Goal: Find specific page/section: Find specific page/section

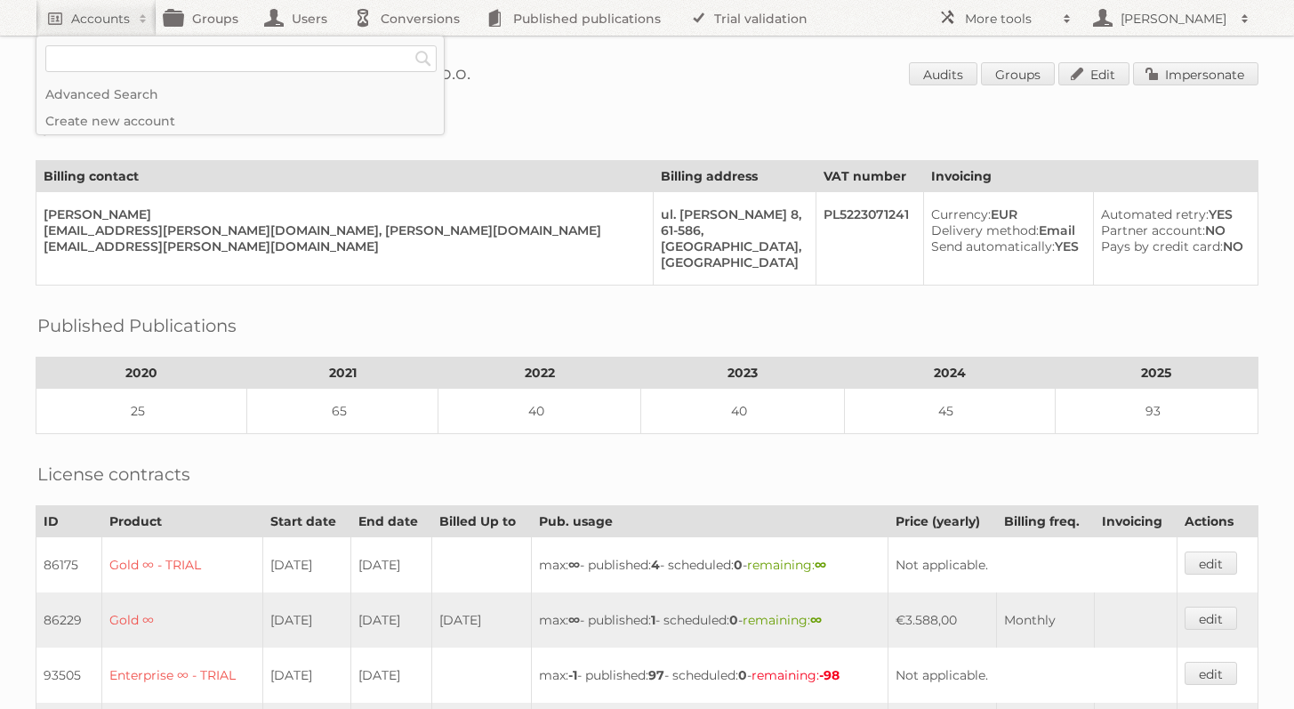
scroll to position [646, 0]
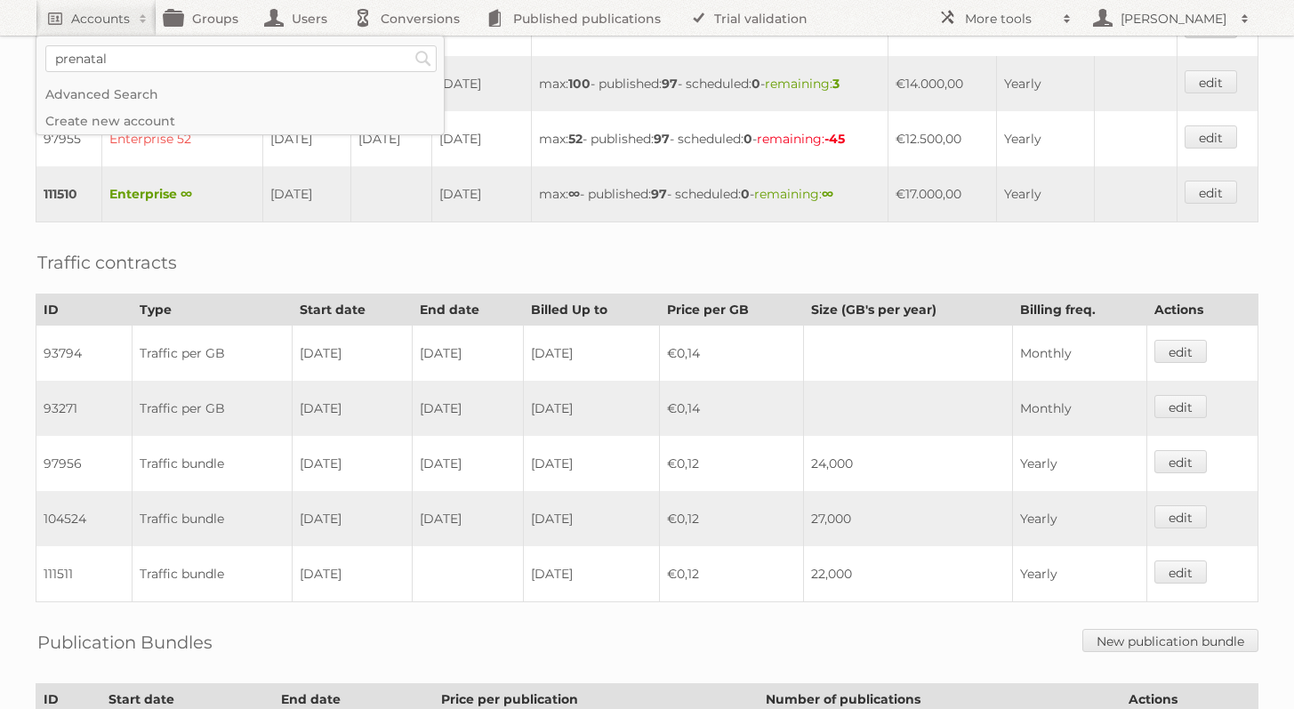
type input"] "prenatal"
click at [410, 45] on input "Search" at bounding box center [423, 58] width 27 height 27
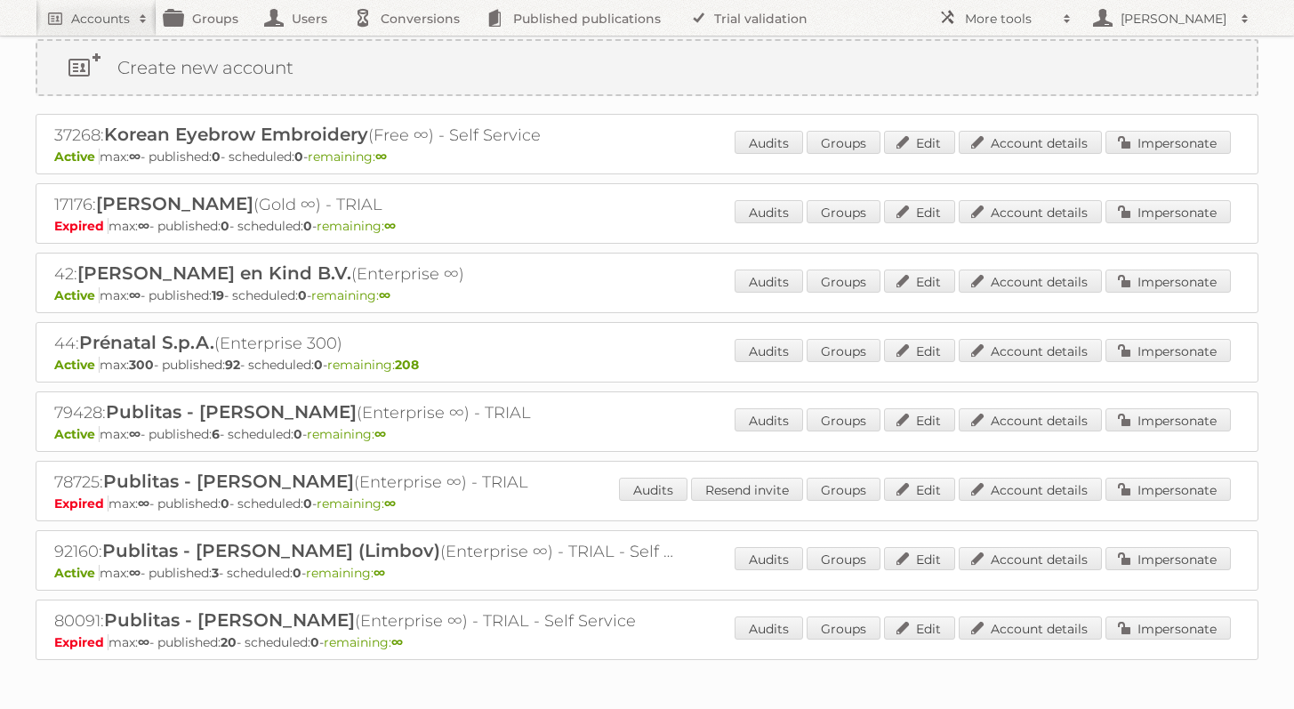
scroll to position [88, 0]
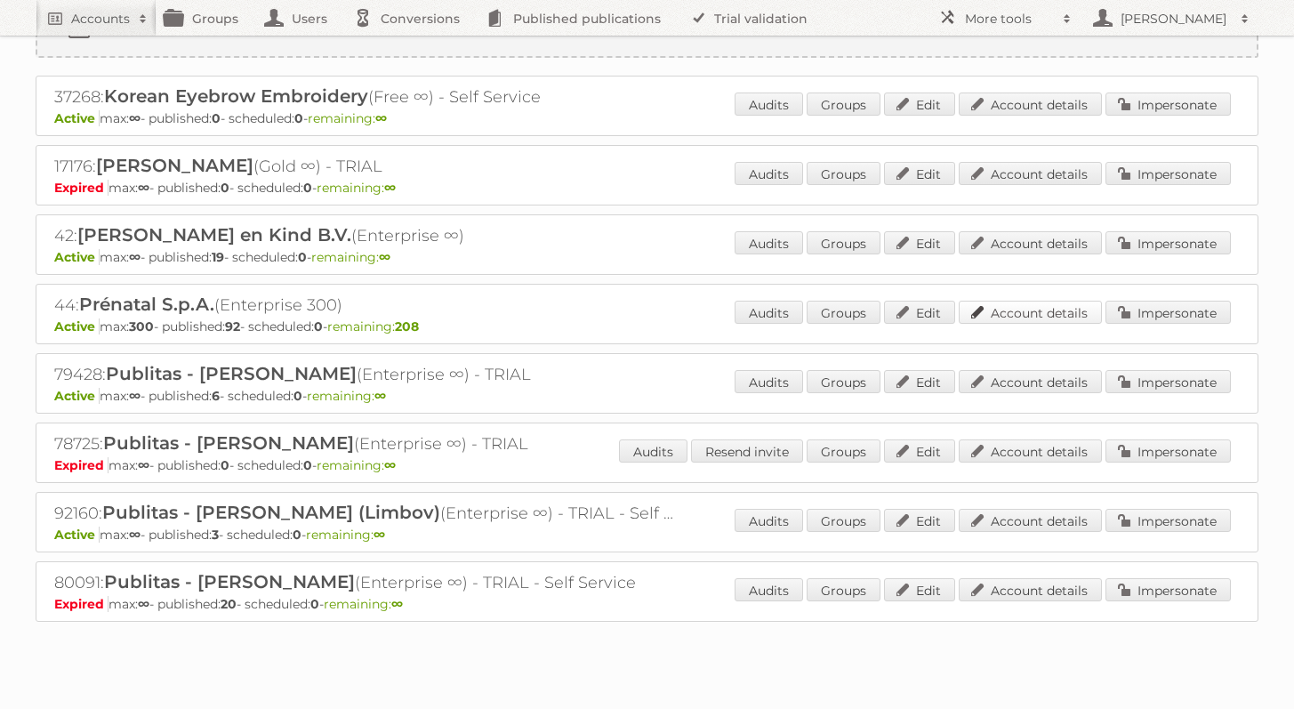
click at [1003, 312] on link "Account details" at bounding box center [1030, 312] width 143 height 23
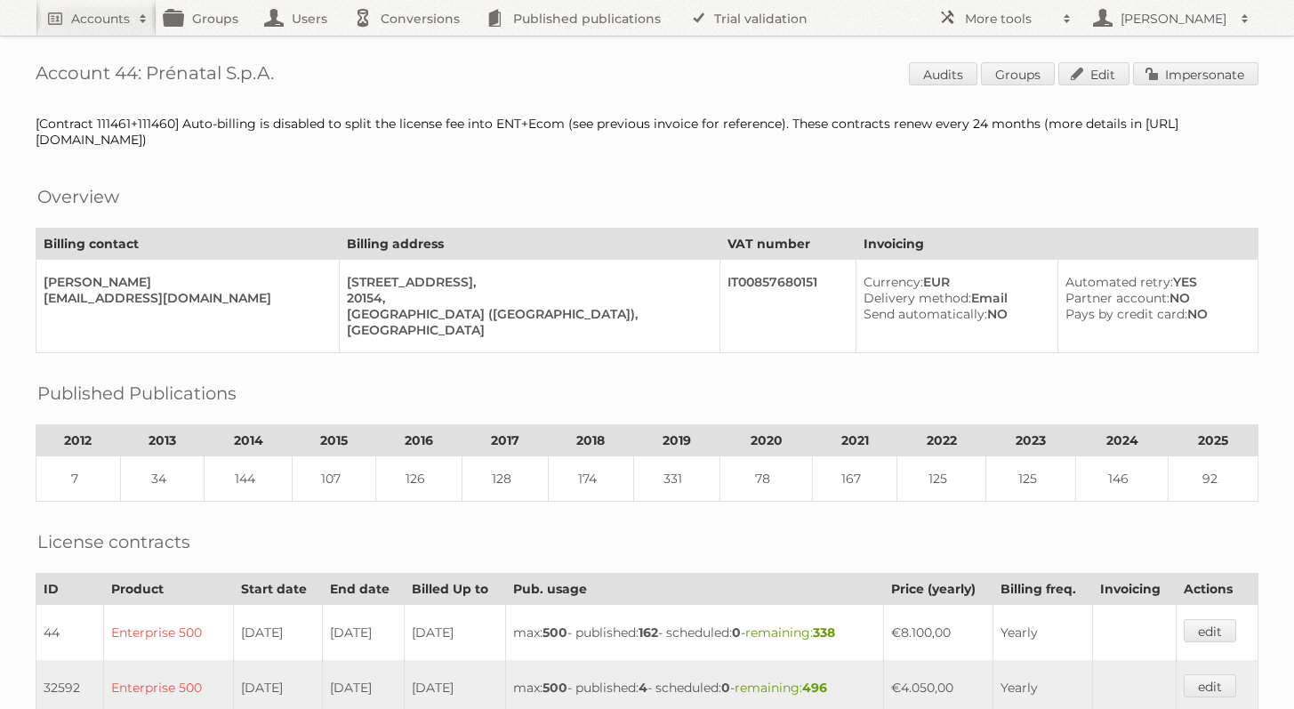
scroll to position [469, 0]
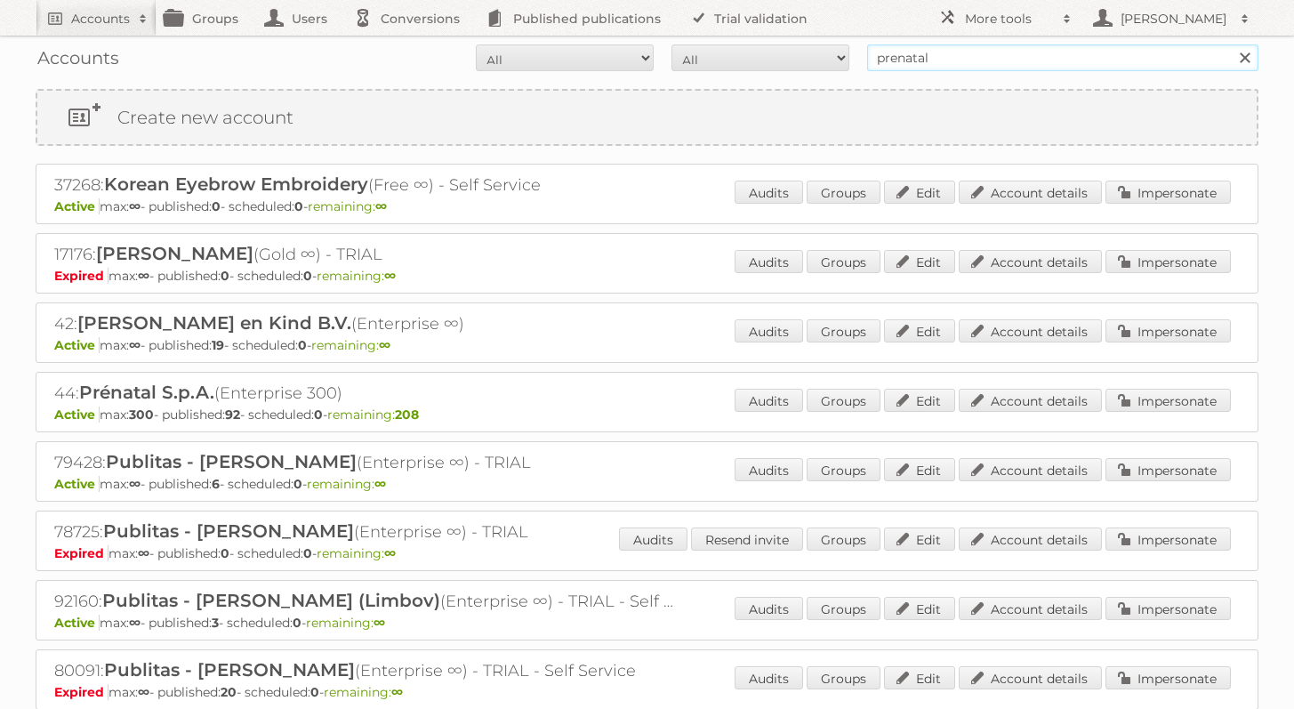
click at [890, 63] on input "prenatal" at bounding box center [1062, 57] width 391 height 27
click at [890, 62] on input "prenatal" at bounding box center [1062, 57] width 391 height 27
type input "zabka"
click at [1231, 44] on input "Search" at bounding box center [1244, 57] width 27 height 27
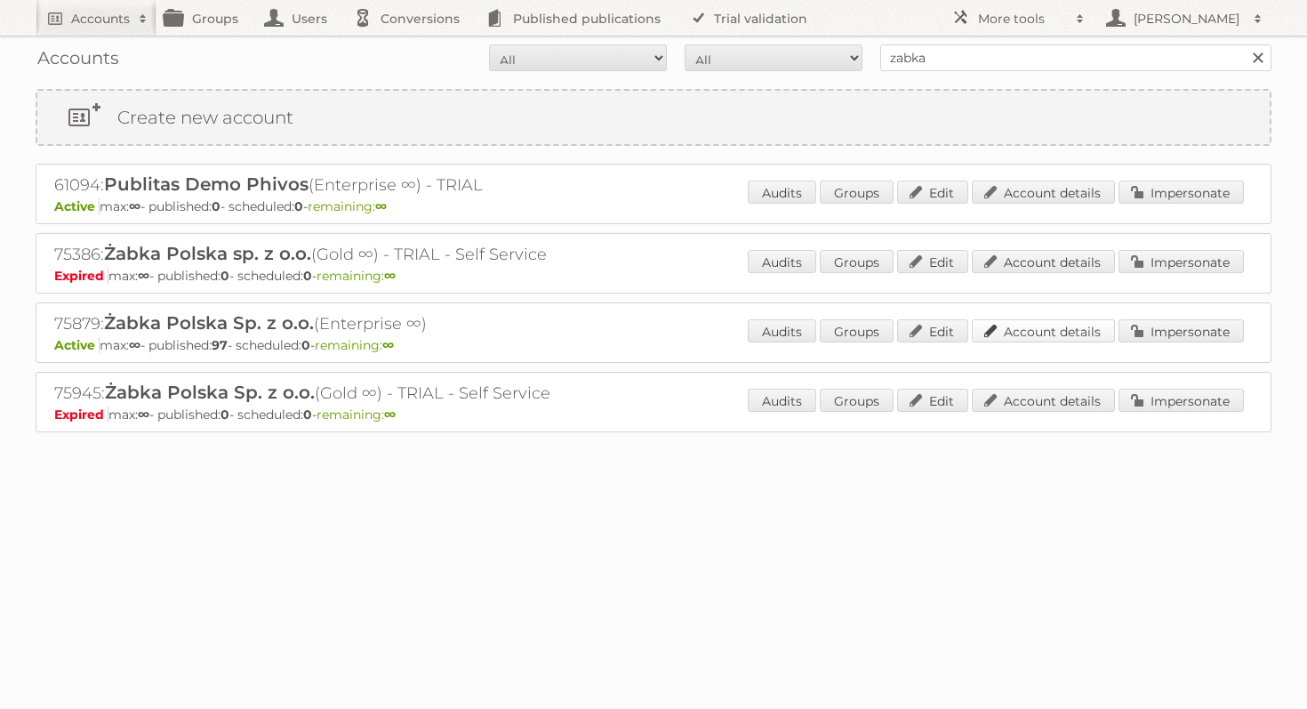
click at [1014, 331] on link "Account details" at bounding box center [1043, 330] width 143 height 23
